Goal: Transaction & Acquisition: Purchase product/service

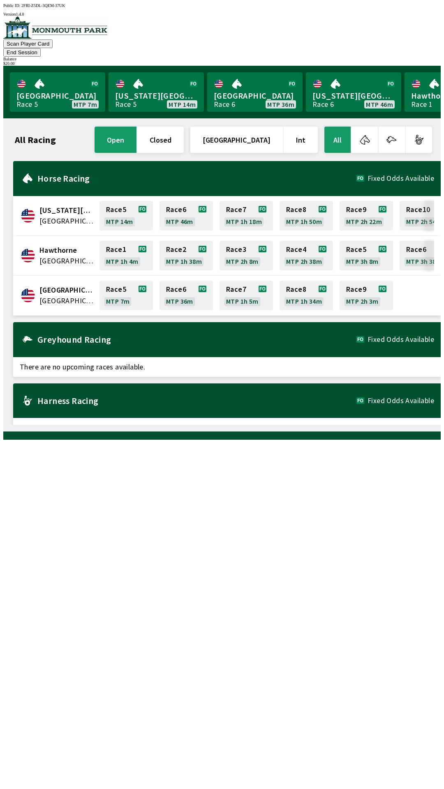
click at [342, 127] on button "All" at bounding box center [337, 140] width 26 height 26
click at [348, 127] on button "All" at bounding box center [337, 140] width 26 height 26
click at [180, 175] on h2 "Horse Racing" at bounding box center [196, 178] width 319 height 7
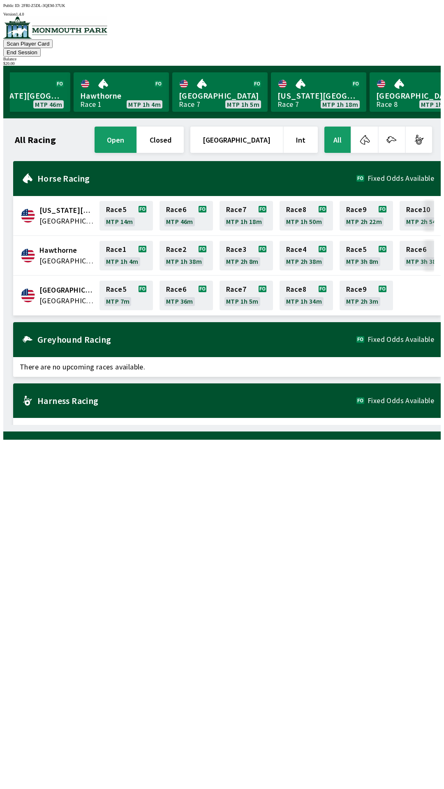
scroll to position [0, 358]
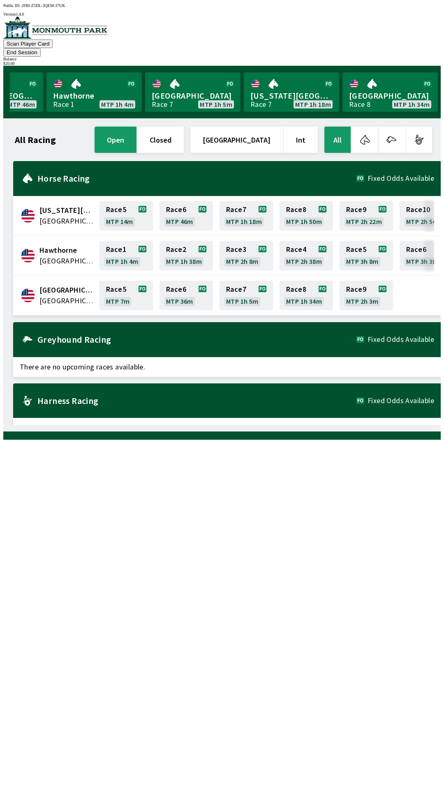
click at [41, 48] on button "End Session" at bounding box center [21, 52] width 37 height 9
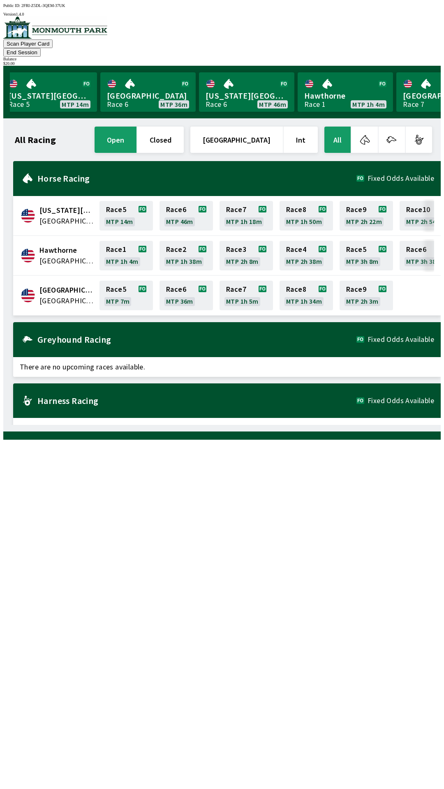
scroll to position [0, 0]
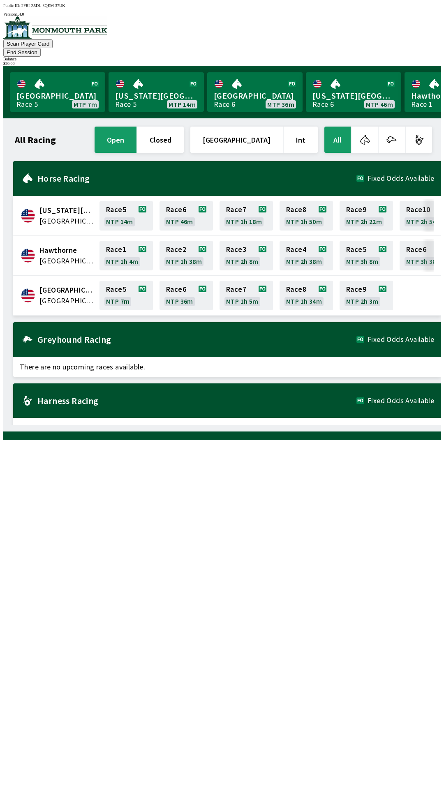
click at [136, 129] on button "open" at bounding box center [116, 140] width 42 height 26
click at [41, 48] on button "End Session" at bounding box center [21, 52] width 37 height 9
click at [266, 255] on link "Race 3 MTP 2h 7m" at bounding box center [245, 256] width 53 height 30
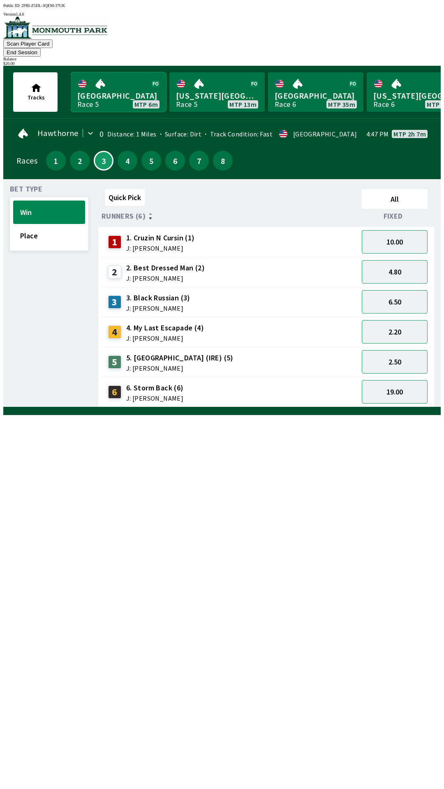
click at [122, 75] on link "[GEOGRAPHIC_DATA] Race 5 MTP 6m" at bounding box center [118, 91] width 95 height 39
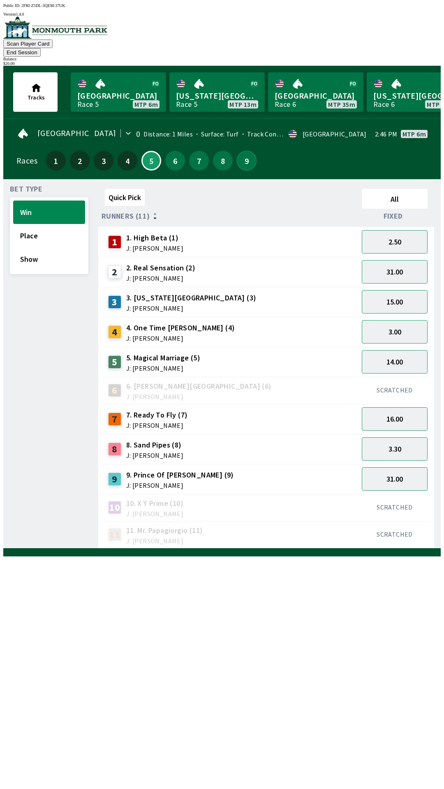
click at [248, 155] on button "9" at bounding box center [247, 161] width 20 height 20
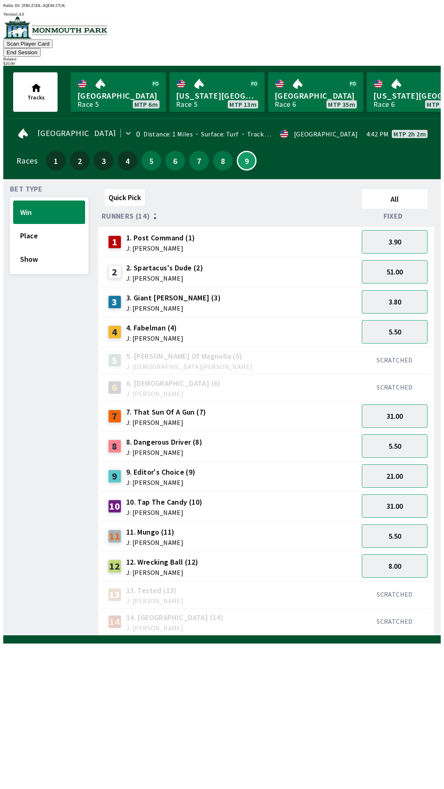
click at [143, 527] on span "11. Mungo (11)" at bounding box center [154, 532] width 57 height 11
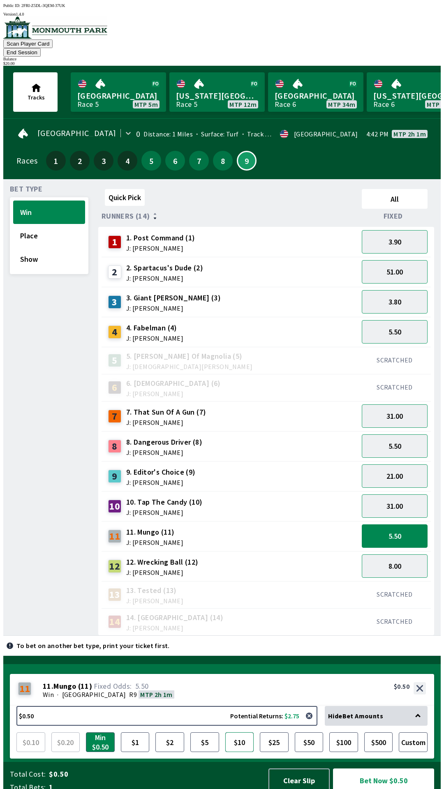
click at [238, 732] on button "$10" at bounding box center [239, 742] width 29 height 20
click at [393, 769] on button "Bet Now $10.00" at bounding box center [383, 781] width 101 height 24
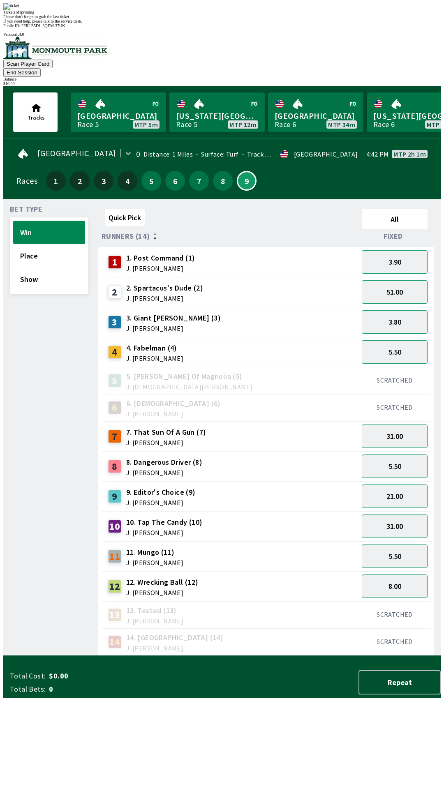
click at [279, 23] on div "Ticket 1 of 1 printing Please don't forget to grab the last ticket If you need …" at bounding box center [221, 13] width 437 height 20
click at [262, 23] on div "Ticket 1 of 1 printing Please don't forget to grab the last ticket If you need …" at bounding box center [221, 13] width 437 height 20
click at [281, 206] on div "Quick Pick" at bounding box center [230, 219] width 257 height 26
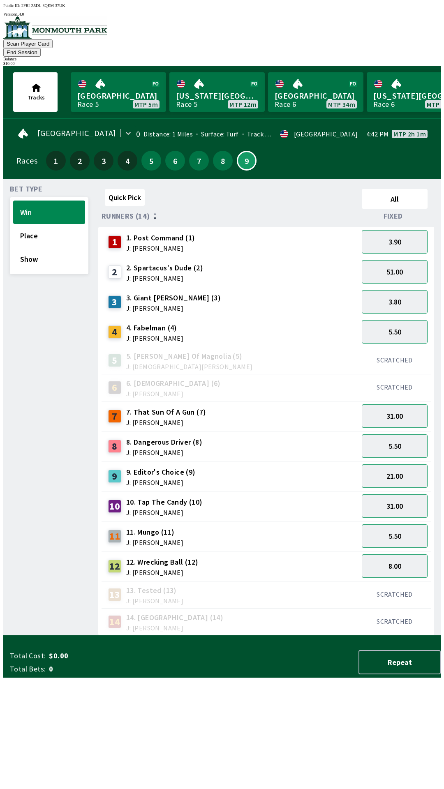
click at [150, 527] on span "11. Mungo (11)" at bounding box center [154, 532] width 57 height 11
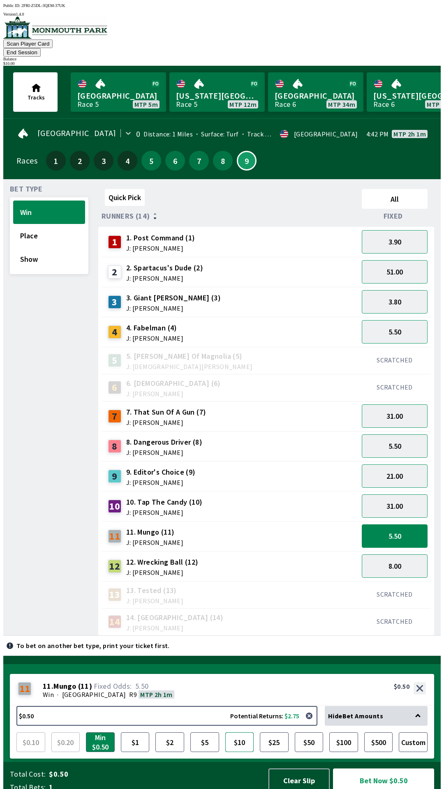
click at [240, 734] on button "$10" at bounding box center [239, 742] width 29 height 20
click at [391, 774] on button "Bet Now $10.00" at bounding box center [383, 781] width 101 height 24
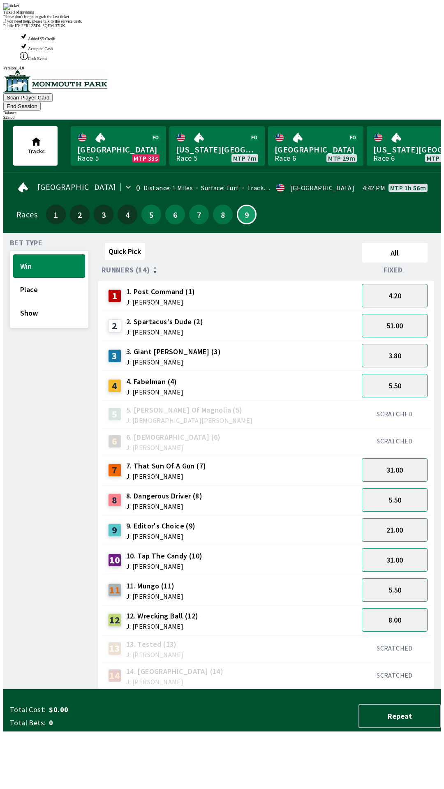
click at [159, 23] on div "Ticket 1 of 1 printing Please don't forget to grab the last ticket If you need …" at bounding box center [221, 13] width 437 height 20
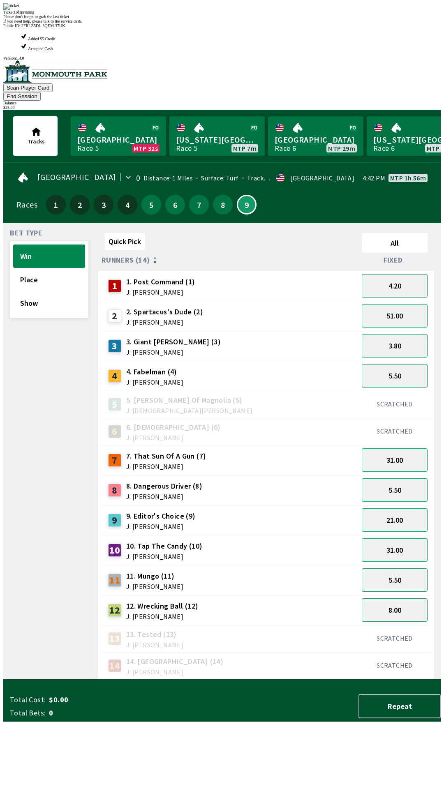
click at [53, 401] on div "Bet Type Win Place Show" at bounding box center [49, 455] width 79 height 450
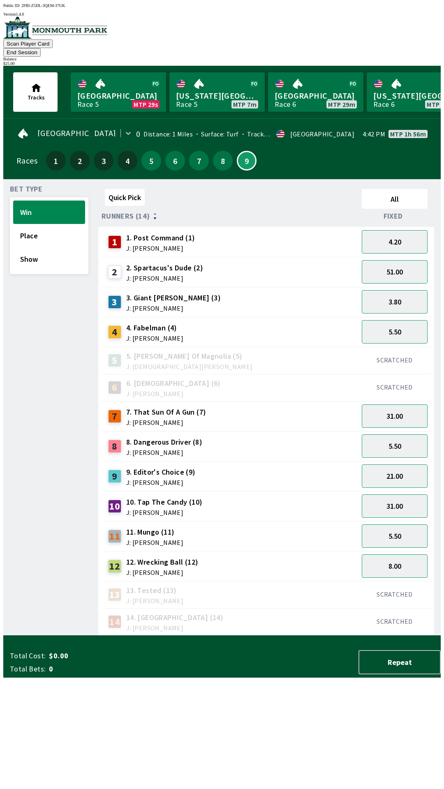
click at [180, 153] on div "6" at bounding box center [175, 161] width 20 height 20
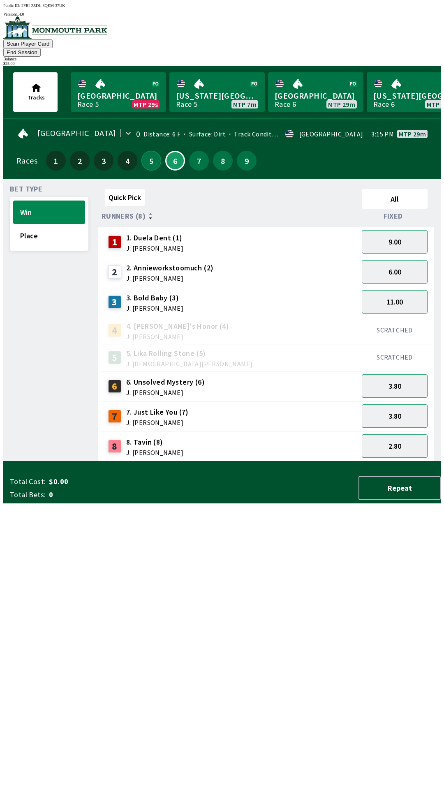
click at [152, 151] on button "5" at bounding box center [151, 161] width 20 height 20
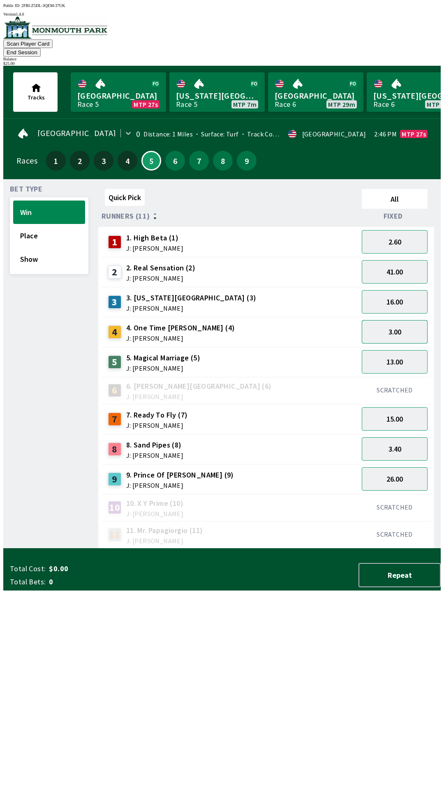
click at [390, 322] on button "3.00" at bounding box center [395, 331] width 66 height 23
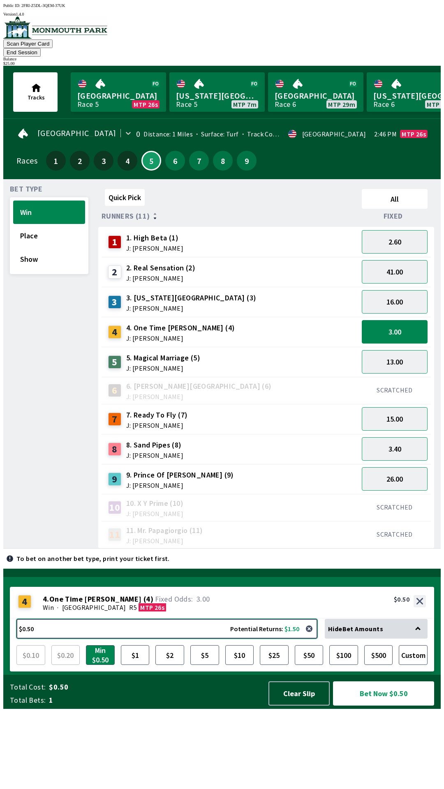
click at [138, 639] on button "$0.50 Potential Returns: $1.50" at bounding box center [166, 629] width 301 height 20
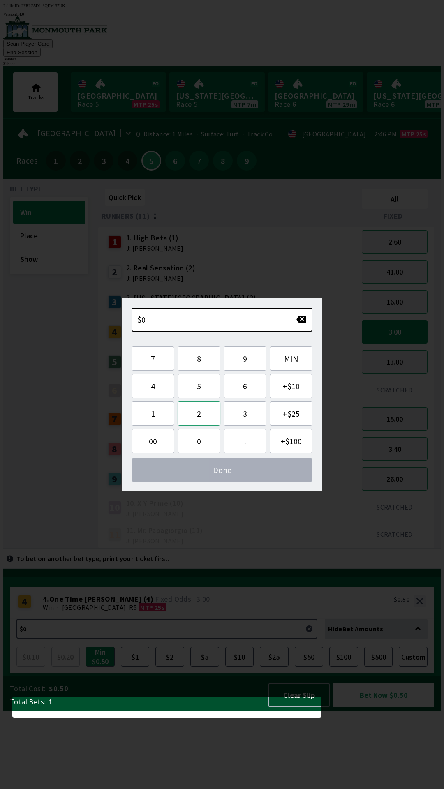
click at [202, 412] on button "2" at bounding box center [199, 414] width 43 height 24
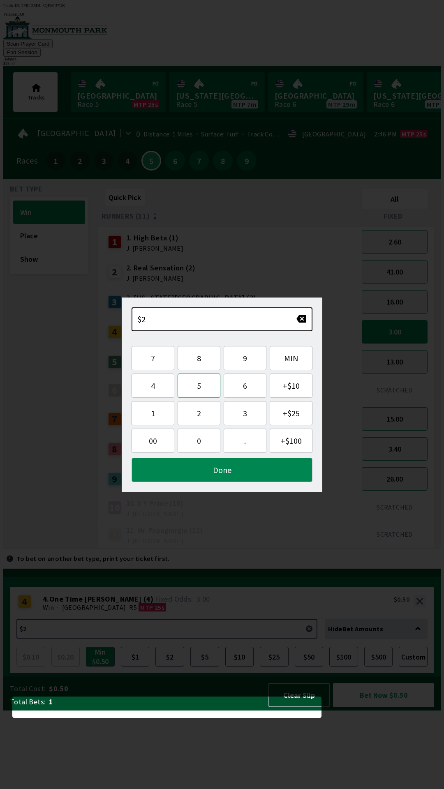
click at [202, 386] on button "5" at bounding box center [199, 386] width 43 height 24
click at [197, 469] on button "Done" at bounding box center [222, 470] width 181 height 24
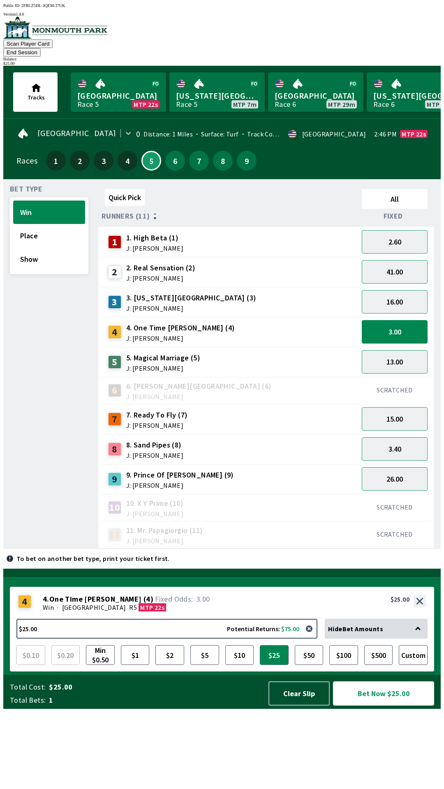
click at [365, 706] on button "Bet Now $25.00" at bounding box center [383, 693] width 101 height 24
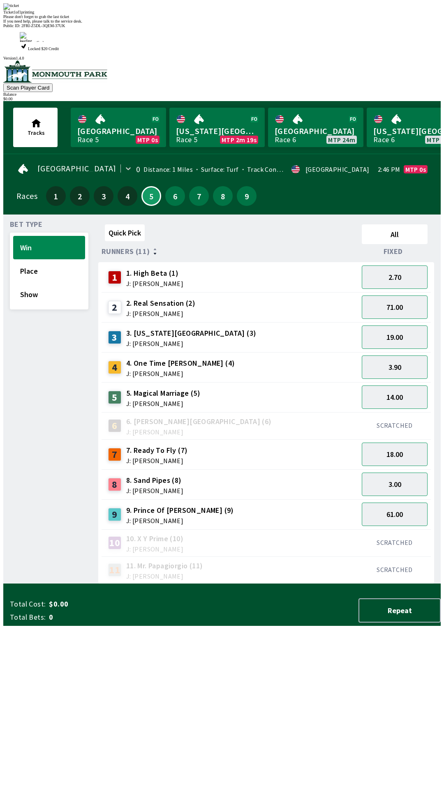
click at [82, 23] on span "If you need help, please talk to the service desk." at bounding box center [42, 21] width 79 height 5
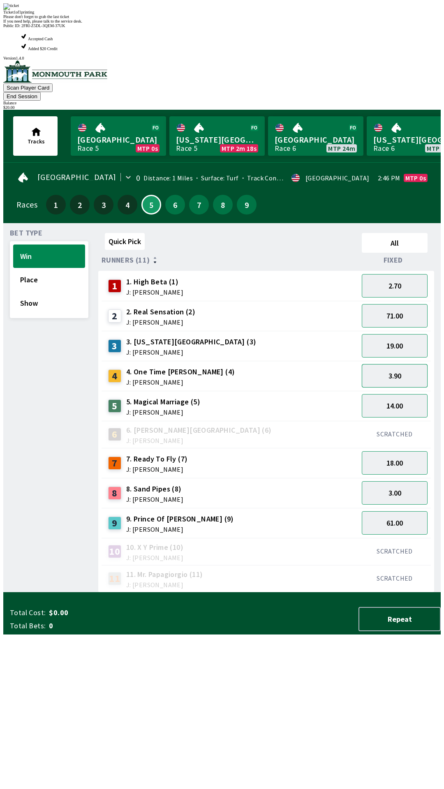
click at [400, 364] on button "3.90" at bounding box center [395, 375] width 66 height 23
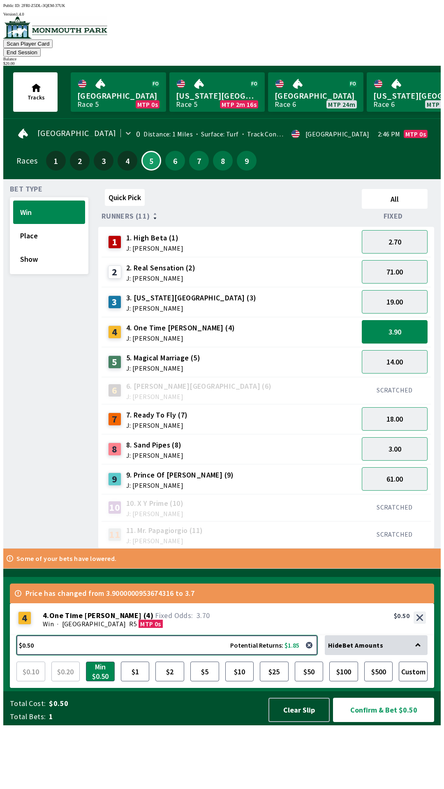
click at [226, 655] on button "$0.50 Potential Returns: $1.85" at bounding box center [166, 645] width 301 height 20
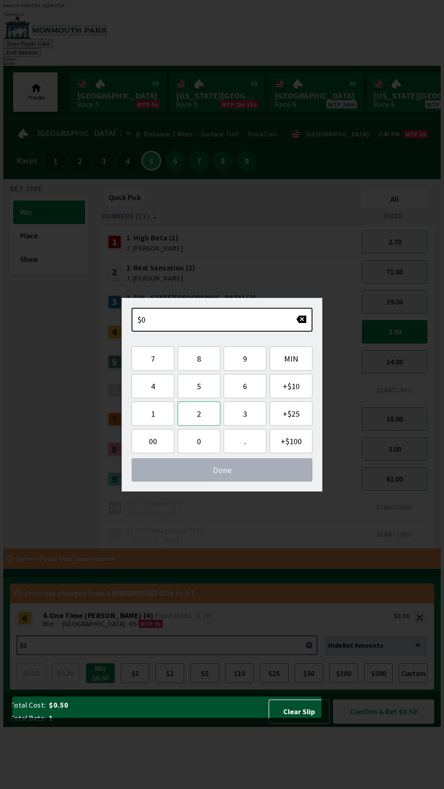
click at [204, 416] on button "2" at bounding box center [199, 414] width 43 height 24
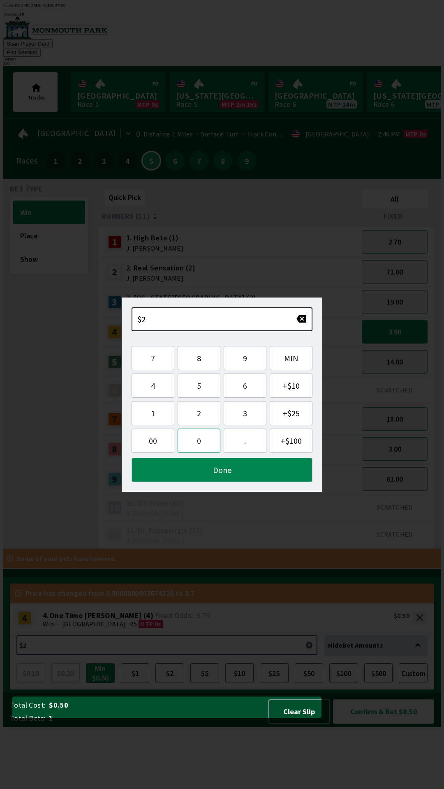
click at [200, 441] on button "0" at bounding box center [199, 441] width 43 height 24
click at [213, 470] on button "Done" at bounding box center [222, 470] width 181 height 24
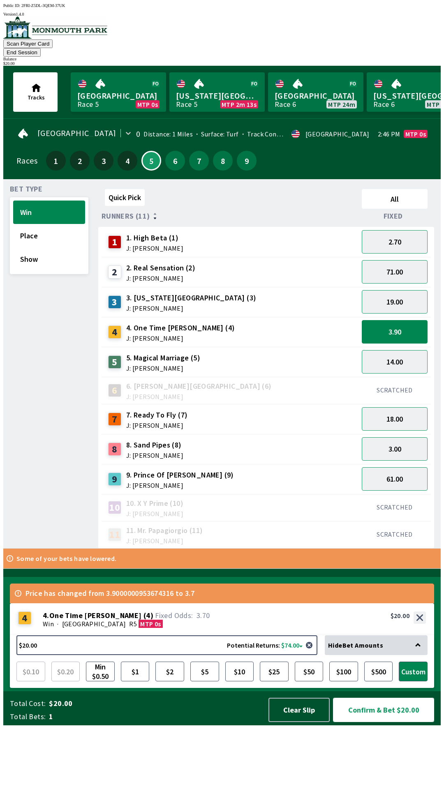
click at [357, 722] on button "Confirm & Bet $20.00" at bounding box center [383, 710] width 101 height 24
